Goal: Information Seeking & Learning: Learn about a topic

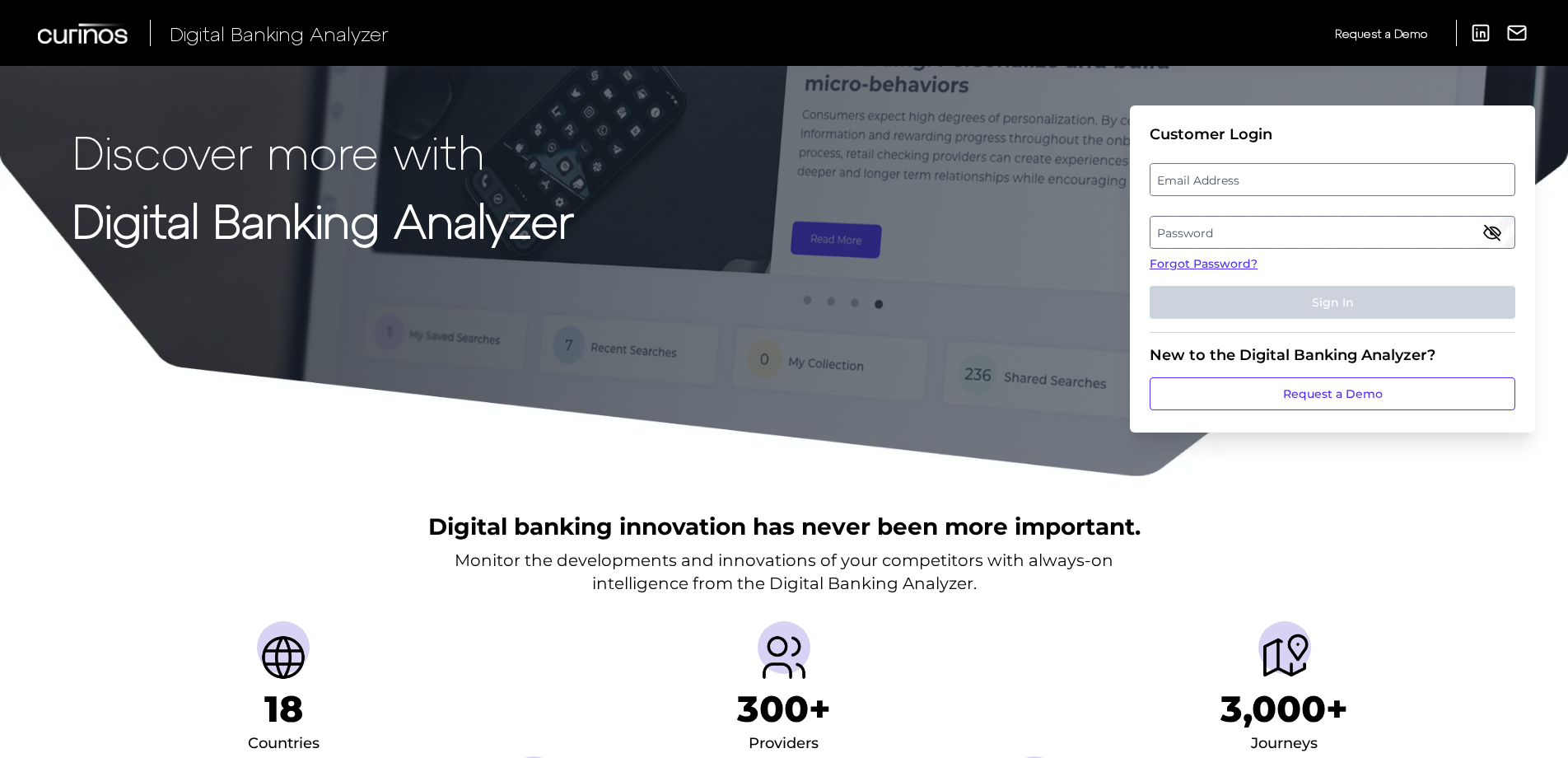
click at [1169, 173] on label "Email Address" at bounding box center [1332, 179] width 363 height 29
click at [1169, 173] on input "email" at bounding box center [1333, 179] width 366 height 33
type input "[PERSON_NAME][EMAIL_ADDRESS][PERSON_NAME][DOMAIN_NAME]"
click at [1213, 230] on label "Password" at bounding box center [1332, 232] width 363 height 29
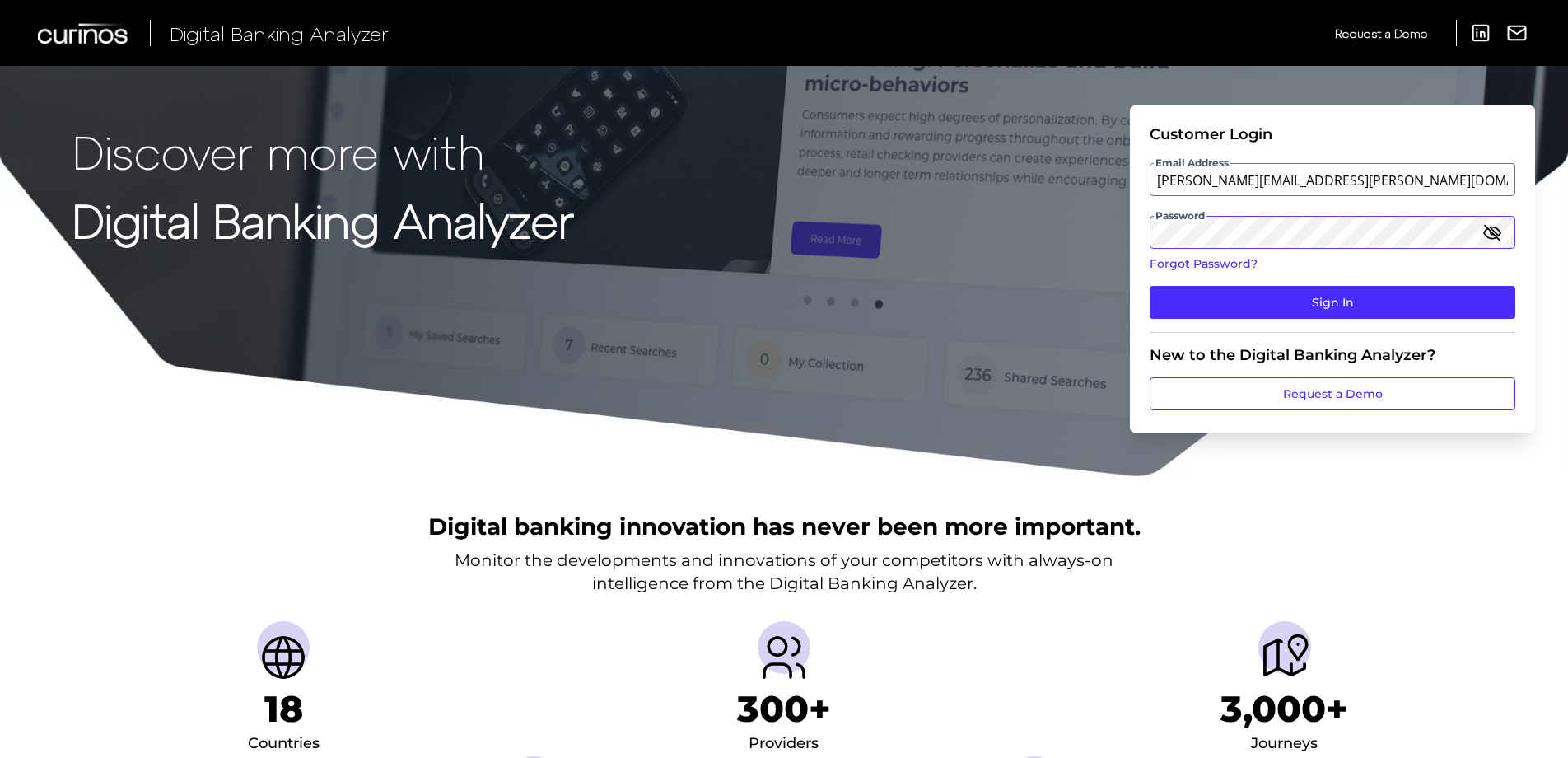
click at [1150, 286] on button "Sign In" at bounding box center [1333, 302] width 366 height 33
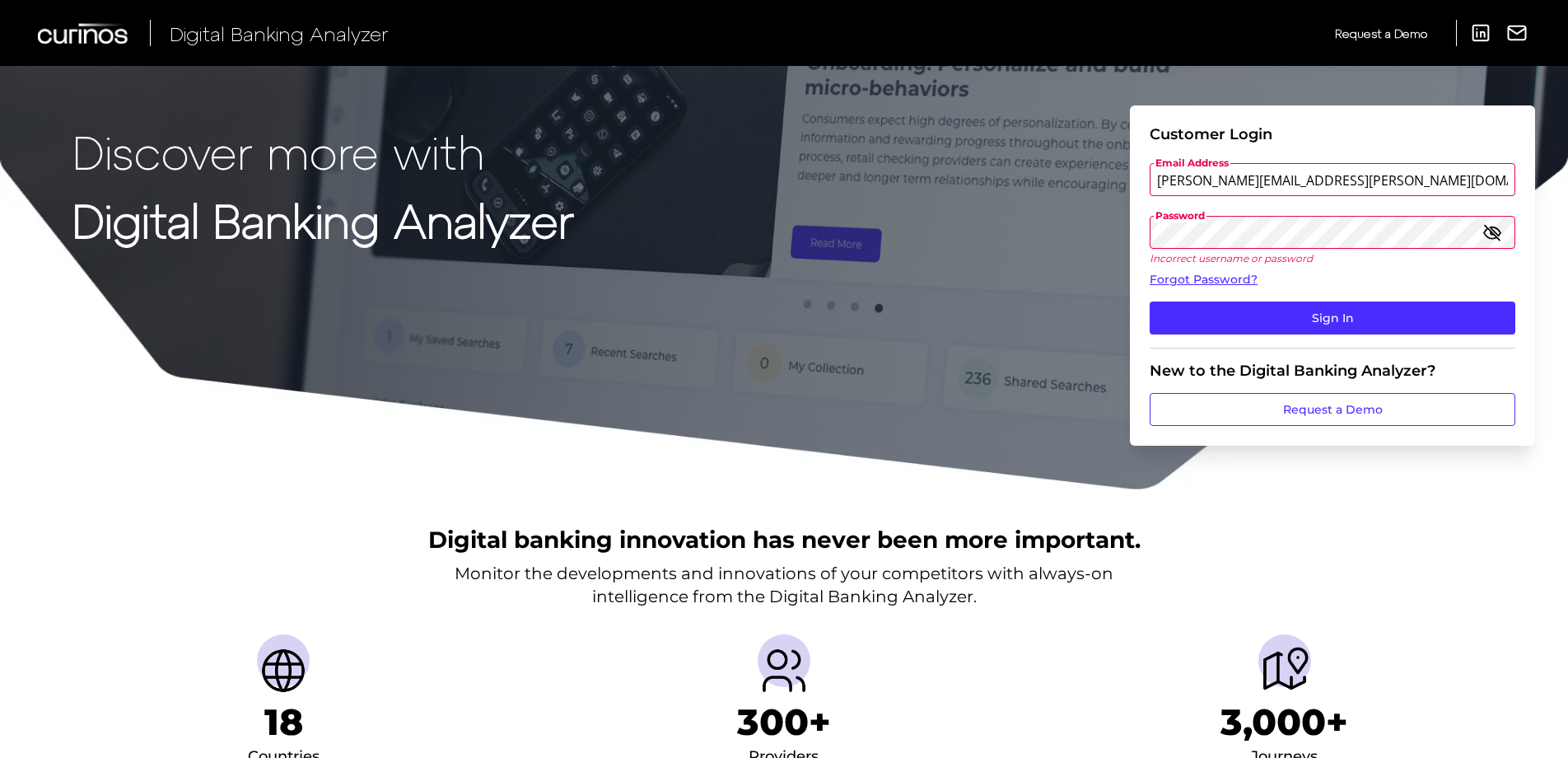
click at [1150, 301] on button "Sign In" at bounding box center [1333, 317] width 366 height 33
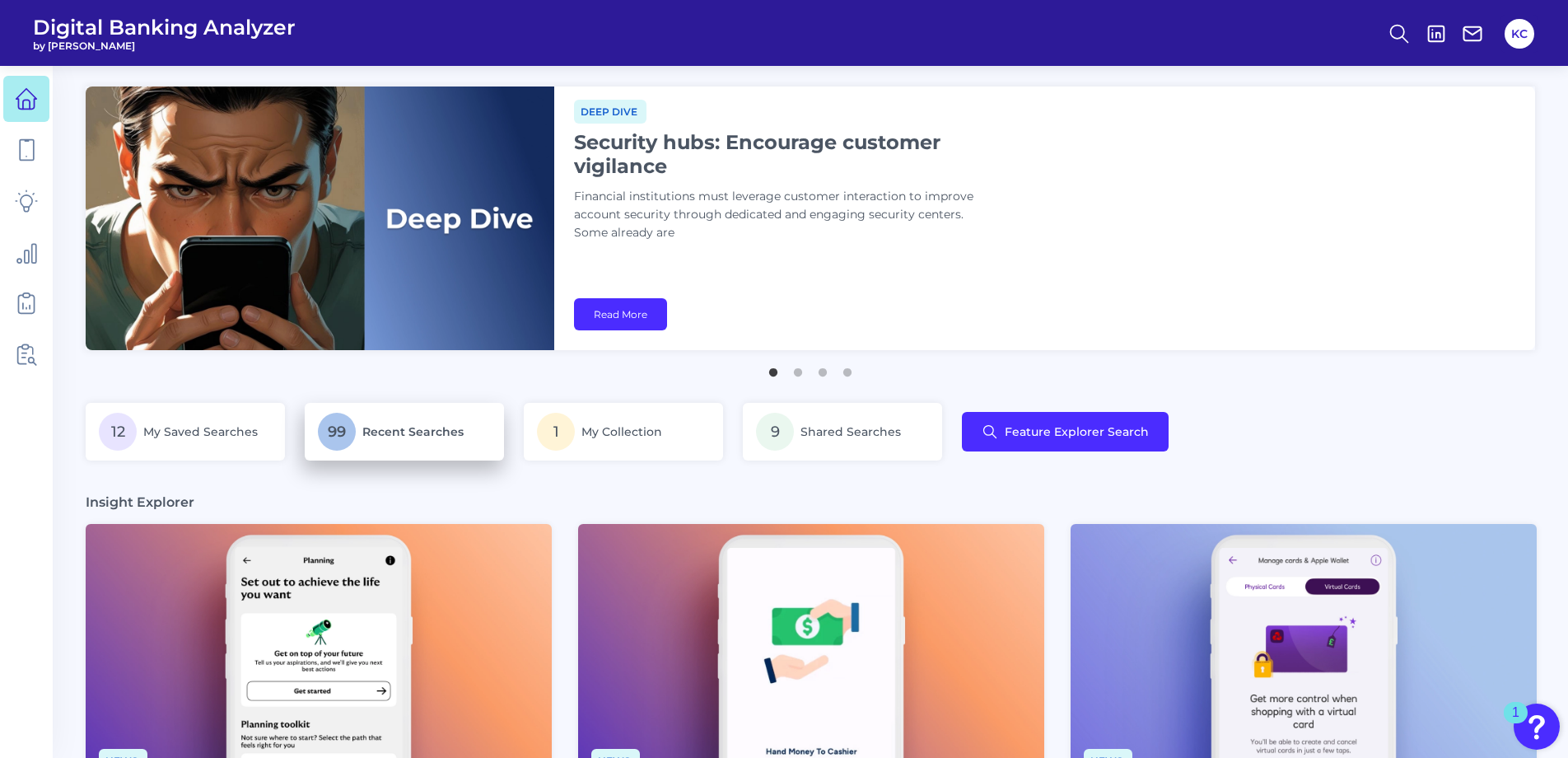
click at [403, 446] on p "99 Recent Searches" at bounding box center [405, 432] width 173 height 38
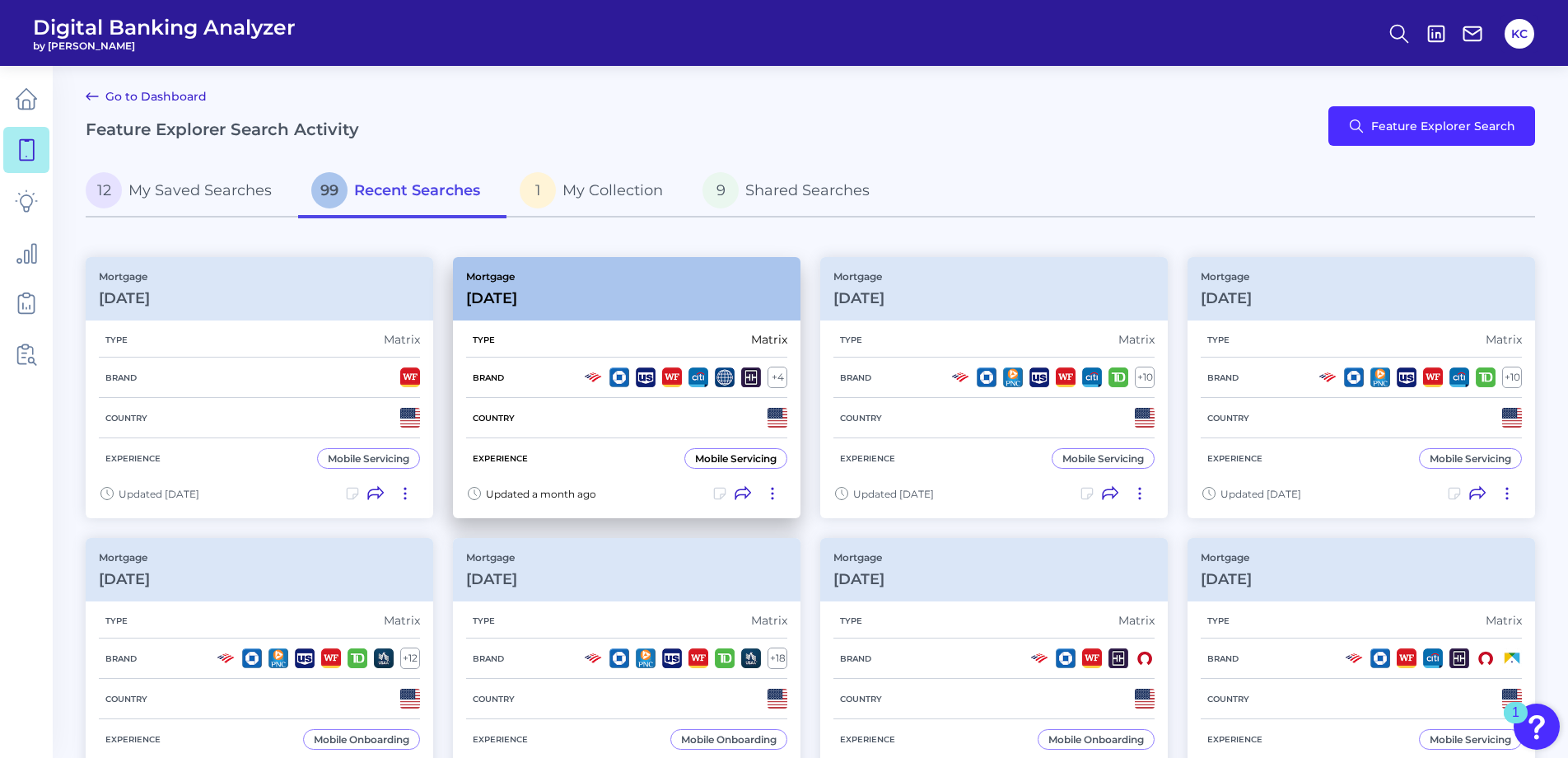
click at [501, 280] on p "Mortgage" at bounding box center [492, 276] width 51 height 12
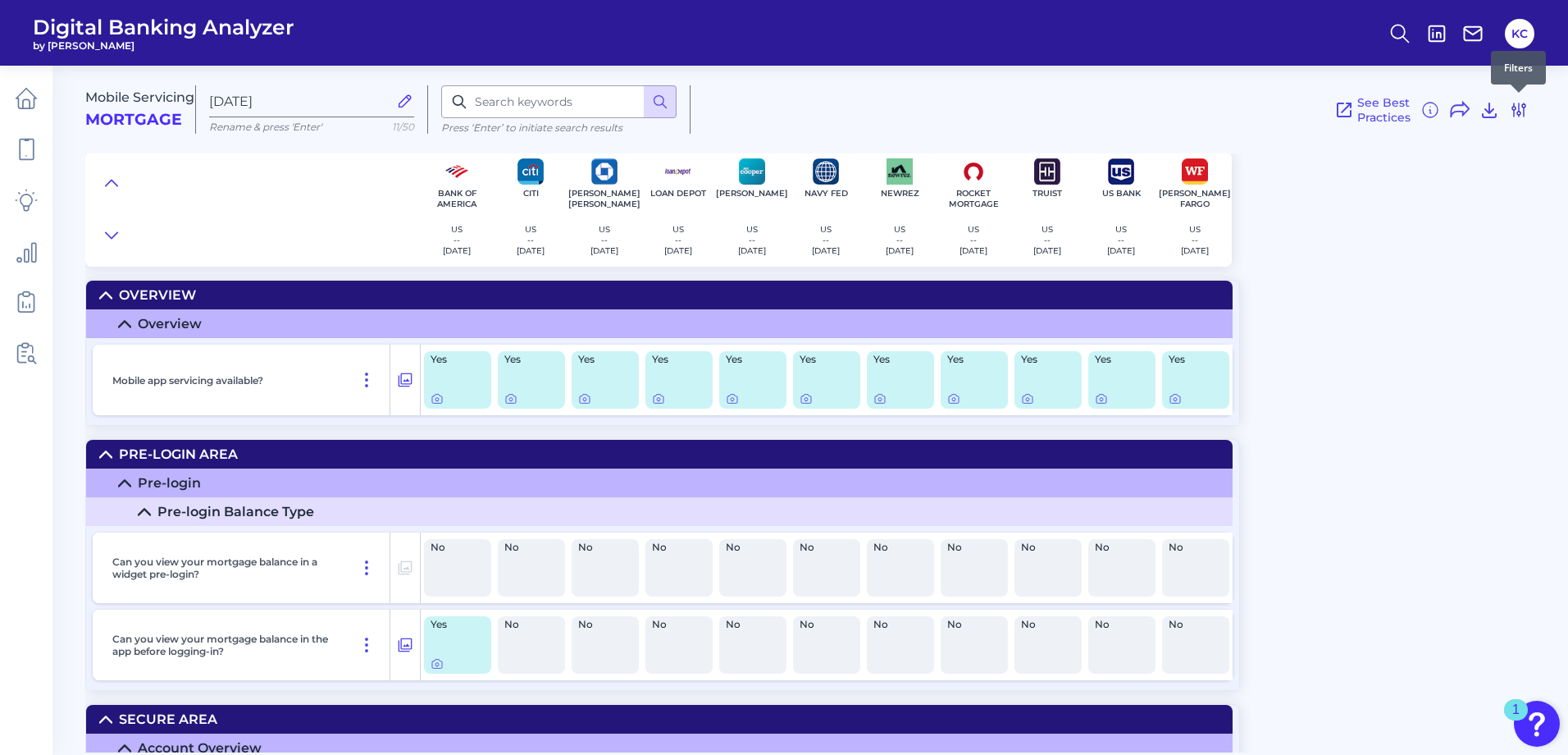
click at [1513, 104] on icon at bounding box center [1519, 109] width 20 height 20
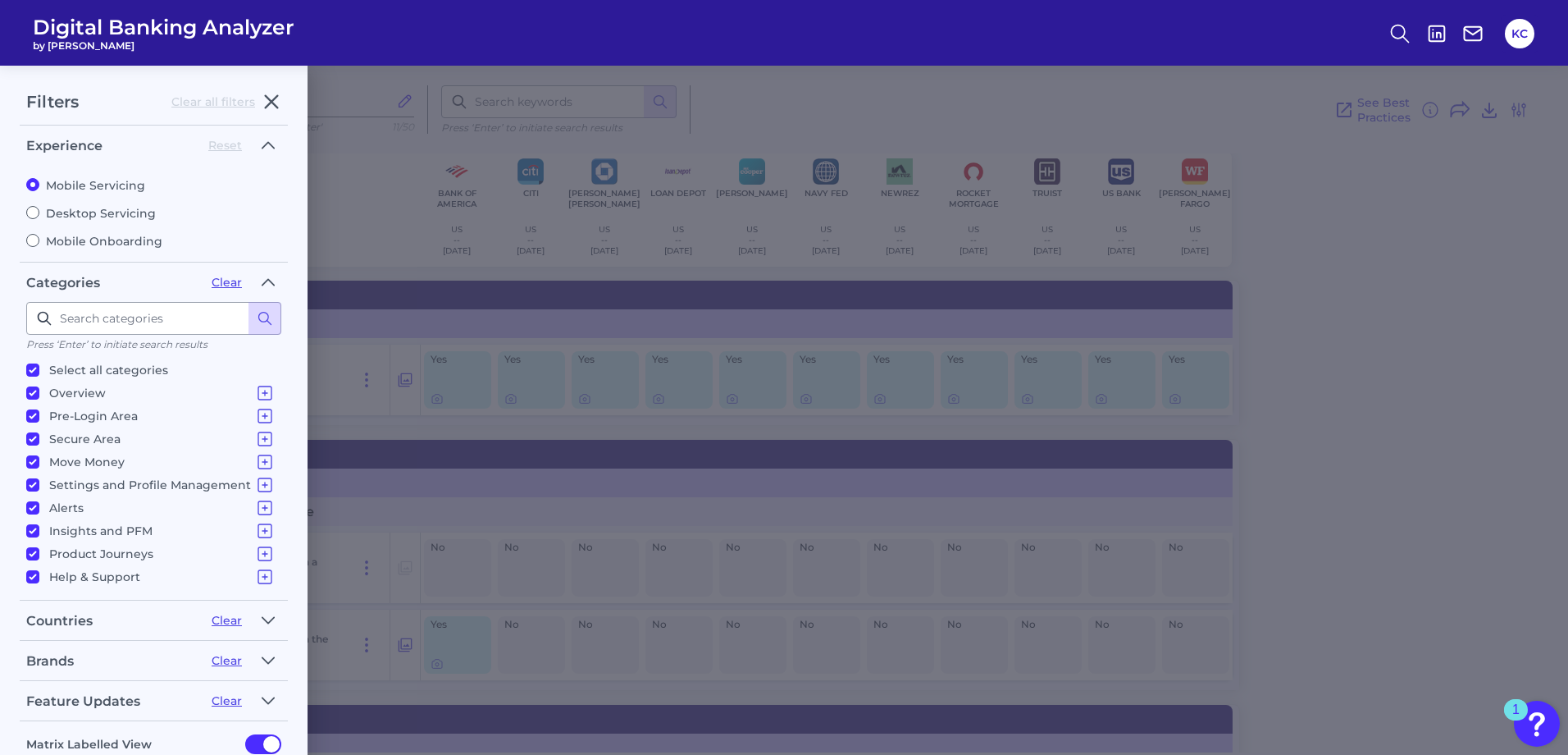
click at [72, 664] on div "Brands" at bounding box center [112, 661] width 173 height 16
click at [65, 663] on div "Brands" at bounding box center [112, 661] width 173 height 16
click at [270, 657] on icon "button" at bounding box center [268, 660] width 13 height 20
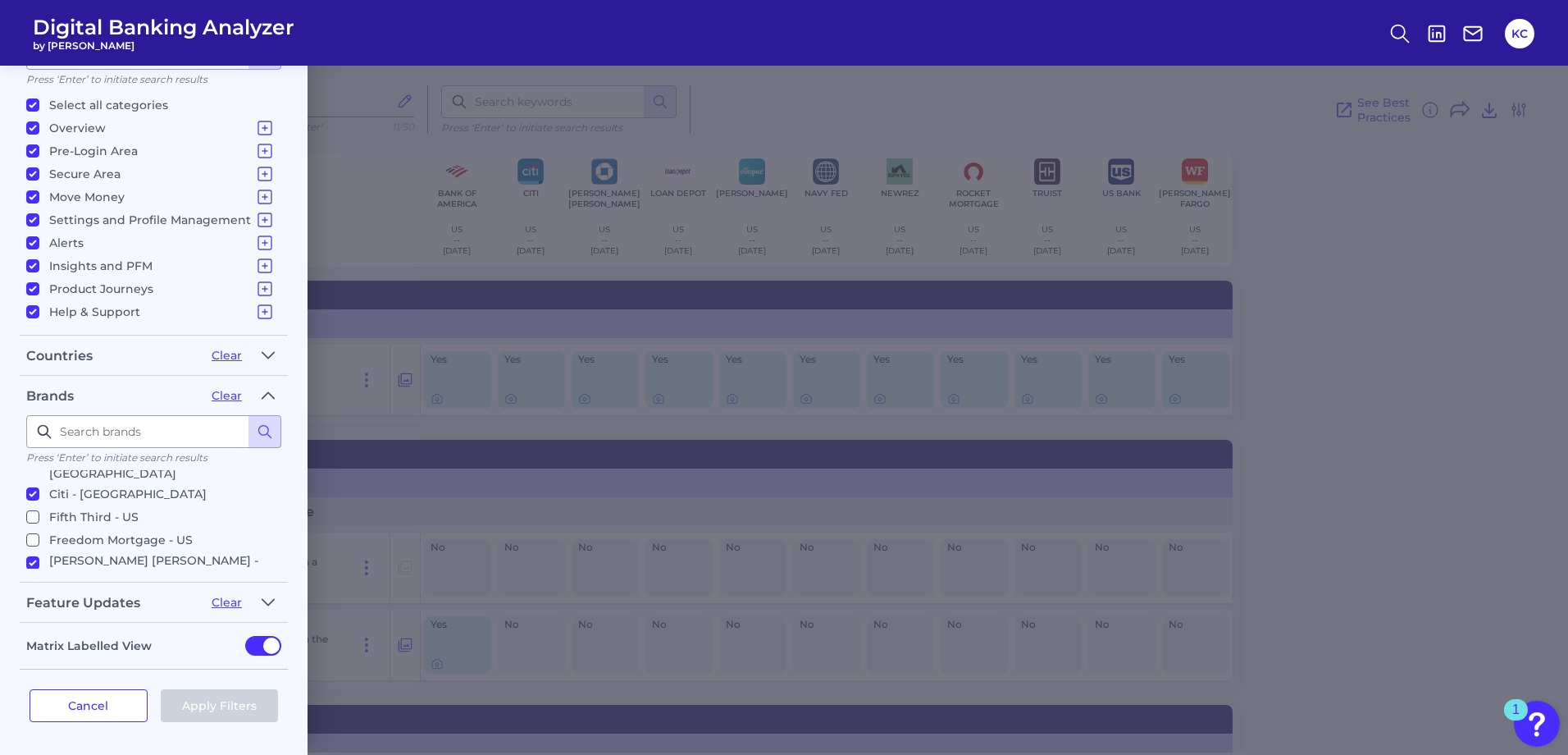
scroll to position [28, 0]
click at [26, 528] on input "Fifth Third - US" at bounding box center [33, 534] width 13 height 13
checkbox input "true"
click at [28, 550] on input "Freedom Mortgage - US" at bounding box center [33, 557] width 13 height 13
checkbox input "true"
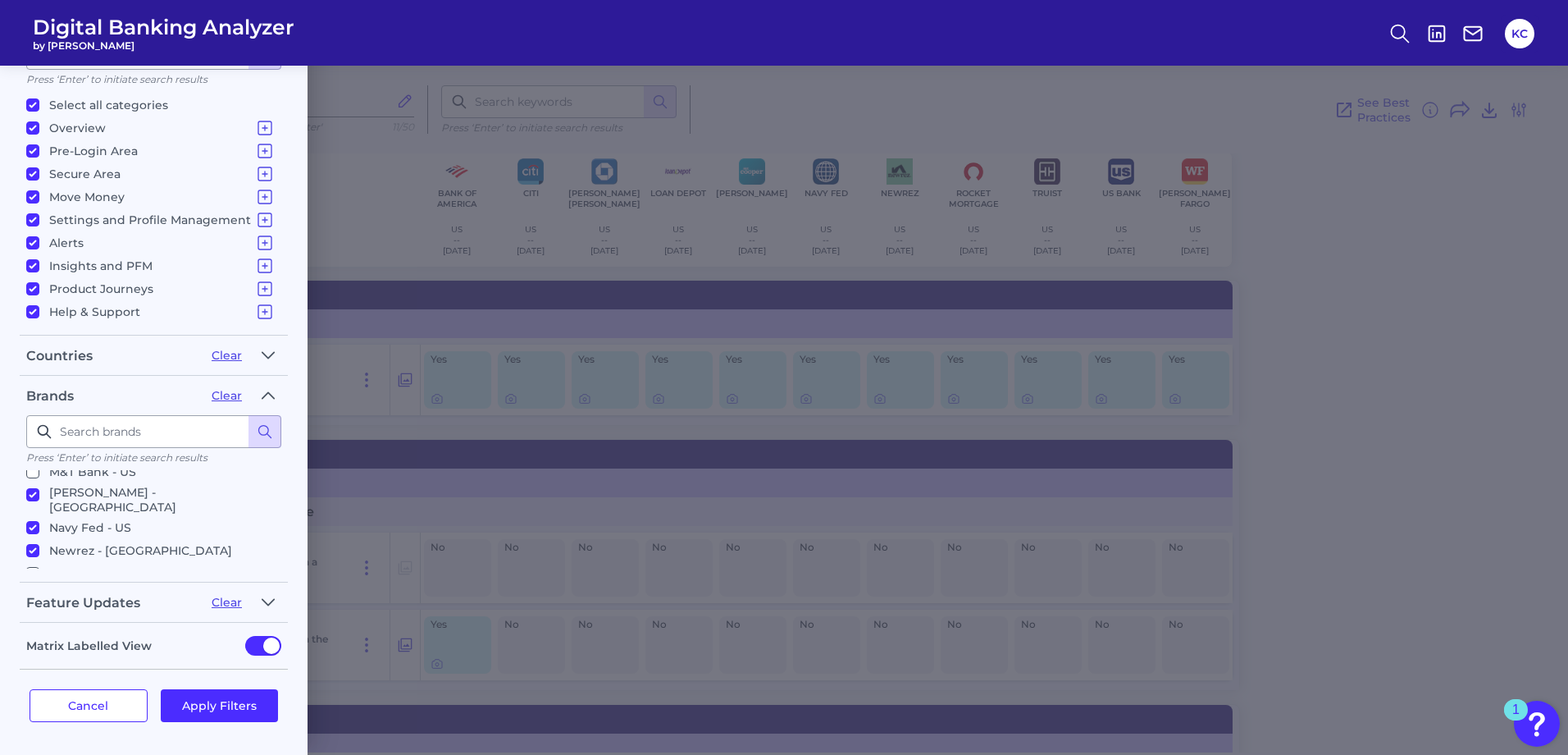
scroll to position [274, 0]
click at [36, 554] on input "TD Bank - US" at bounding box center [33, 561] width 13 height 13
checkbox input "true"
click at [32, 508] on input "PNC - [GEOGRAPHIC_DATA]" at bounding box center [33, 514] width 13 height 13
checkbox input "true"
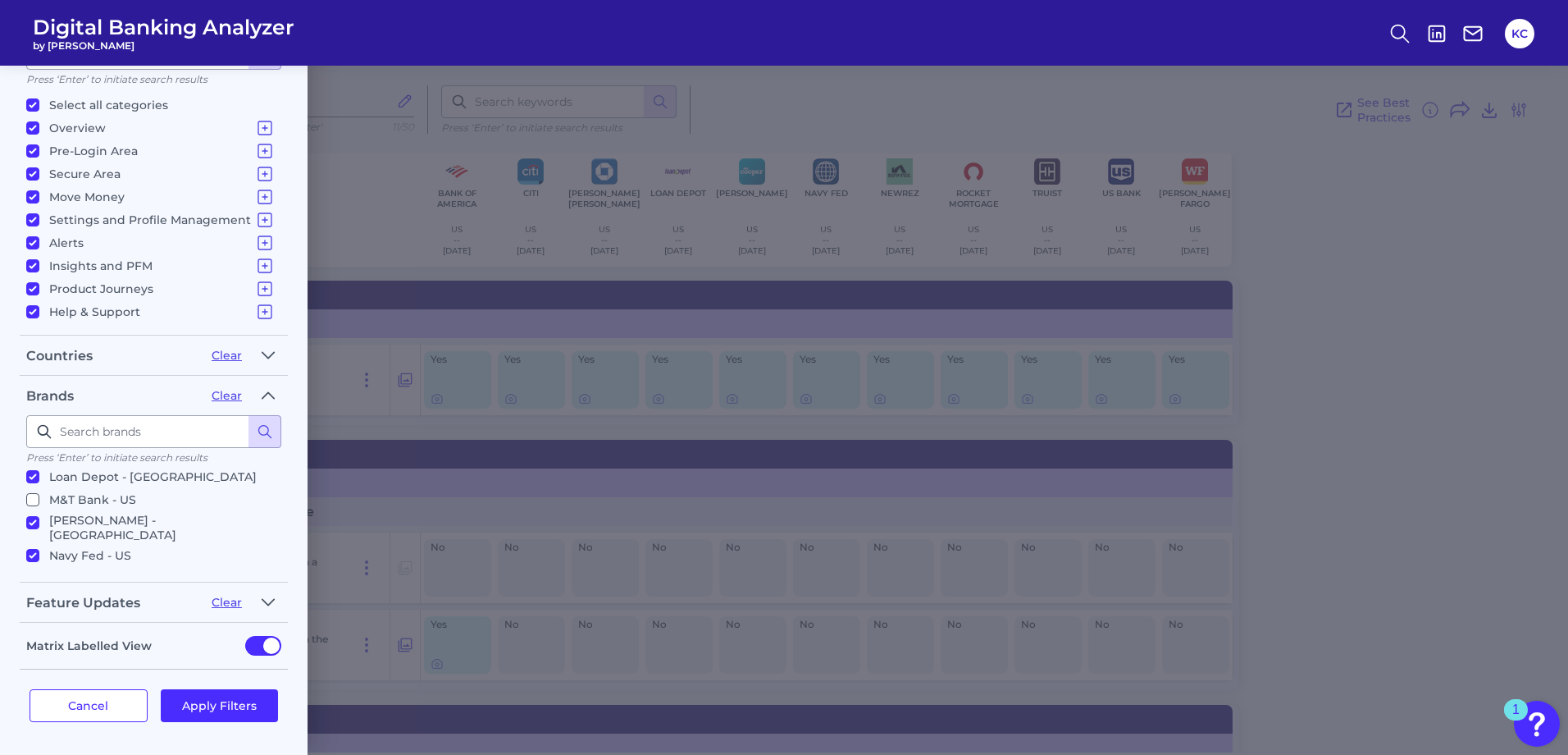
scroll to position [0, 0]
click at [27, 475] on label "Select all brands" at bounding box center [150, 483] width 248 height 20
click at [27, 477] on input "Select all brands" at bounding box center [33, 483] width 13 height 13
checkbox input "true"
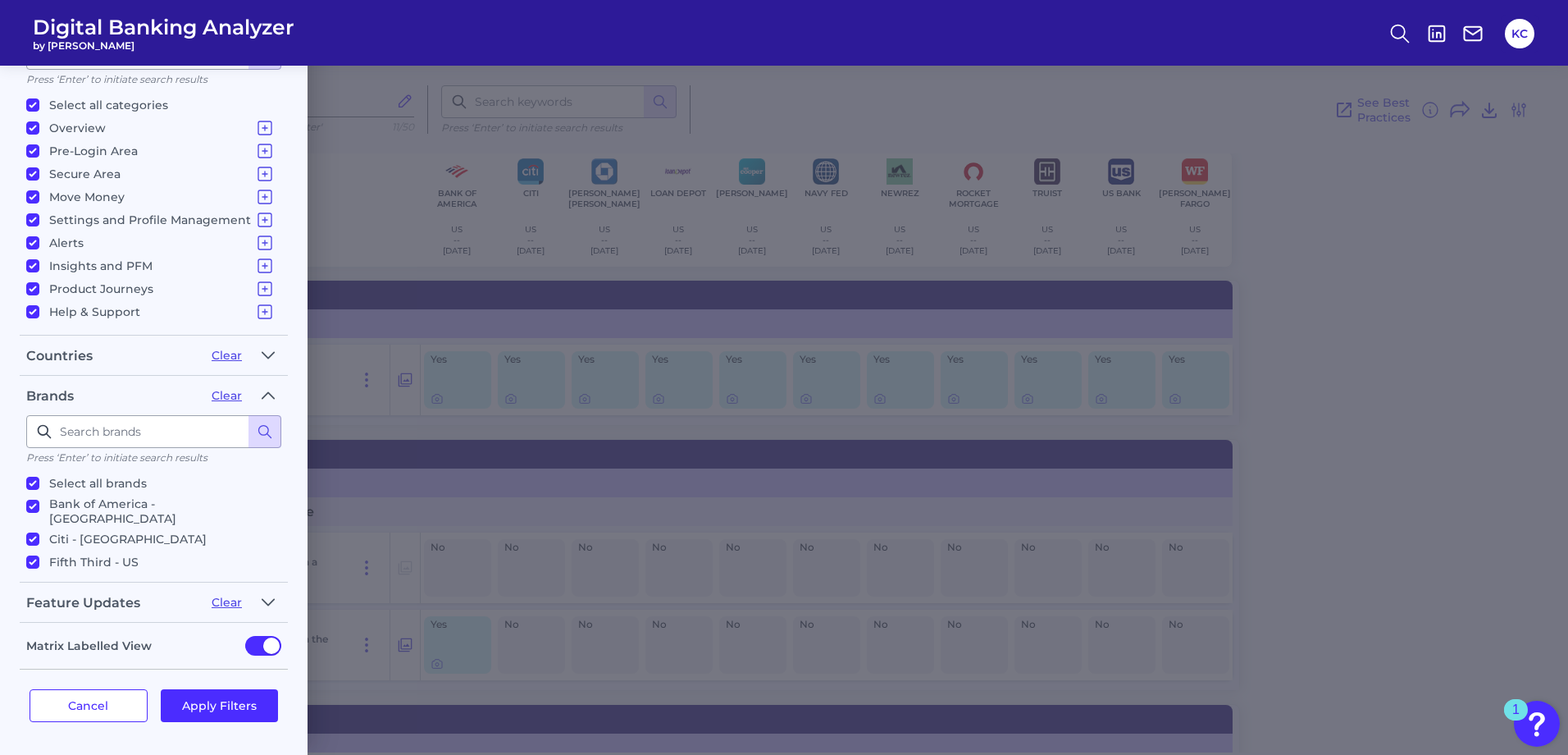
checkbox input "true"
click at [216, 703] on button "Apply Filters" at bounding box center [219, 705] width 118 height 33
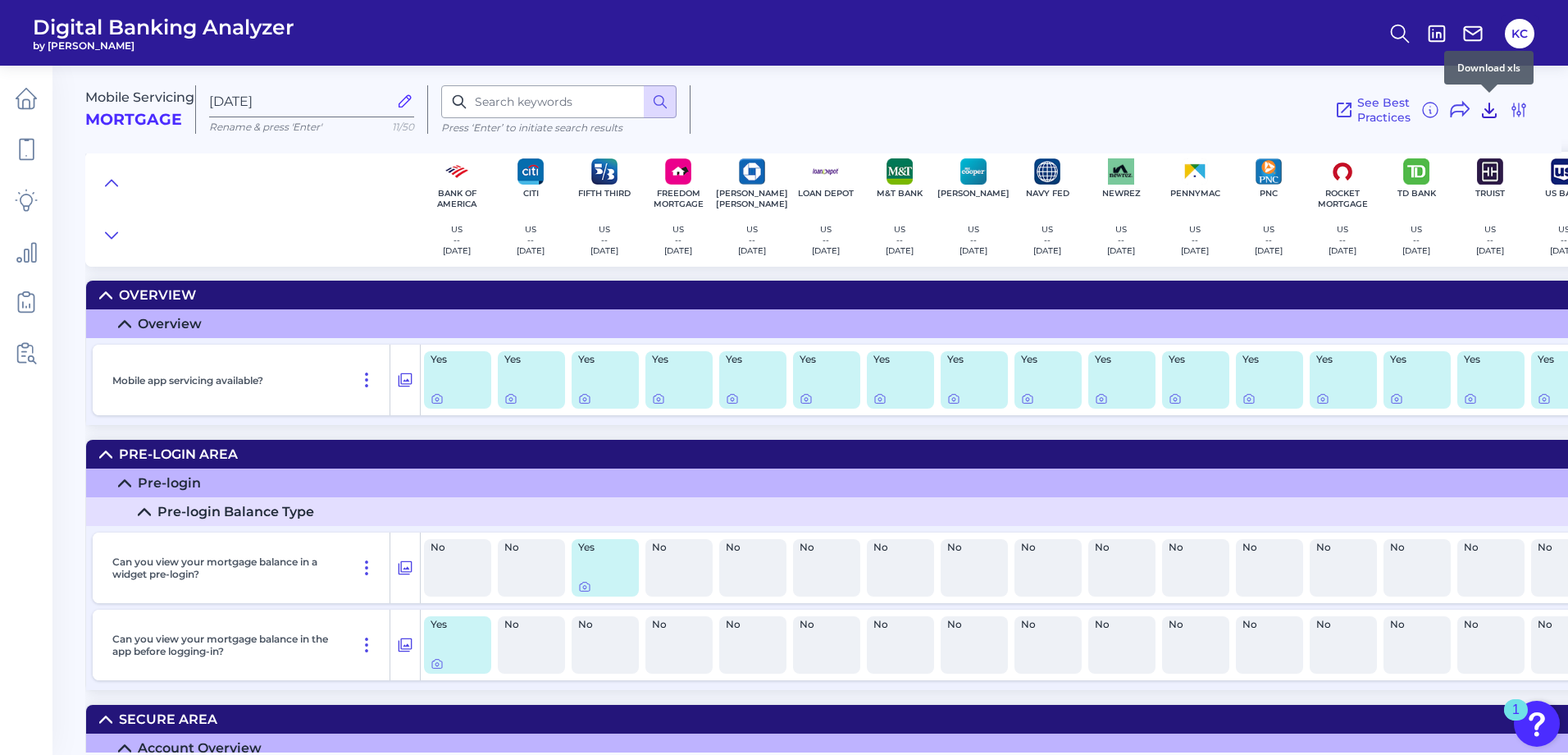
click at [1492, 114] on icon at bounding box center [1489, 109] width 20 height 20
